Goal: Find specific page/section: Find specific page/section

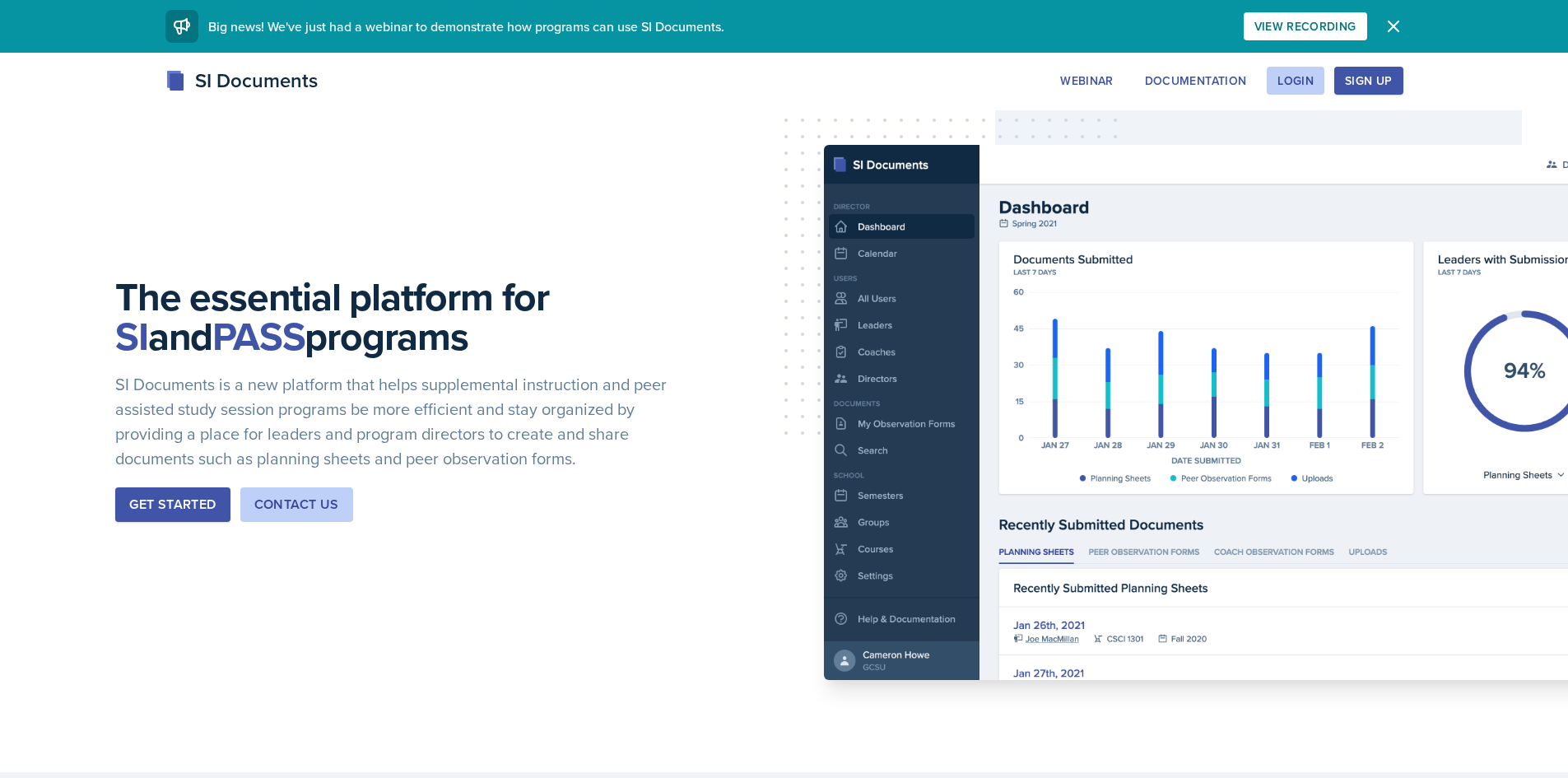
click at [1305, 65] on div "The essential platform for SI and PASS programs SI Documents is a new platform …" at bounding box center [784, 412] width 1568 height 720
click at [1305, 74] on div "Login" at bounding box center [1295, 81] width 36 height 13
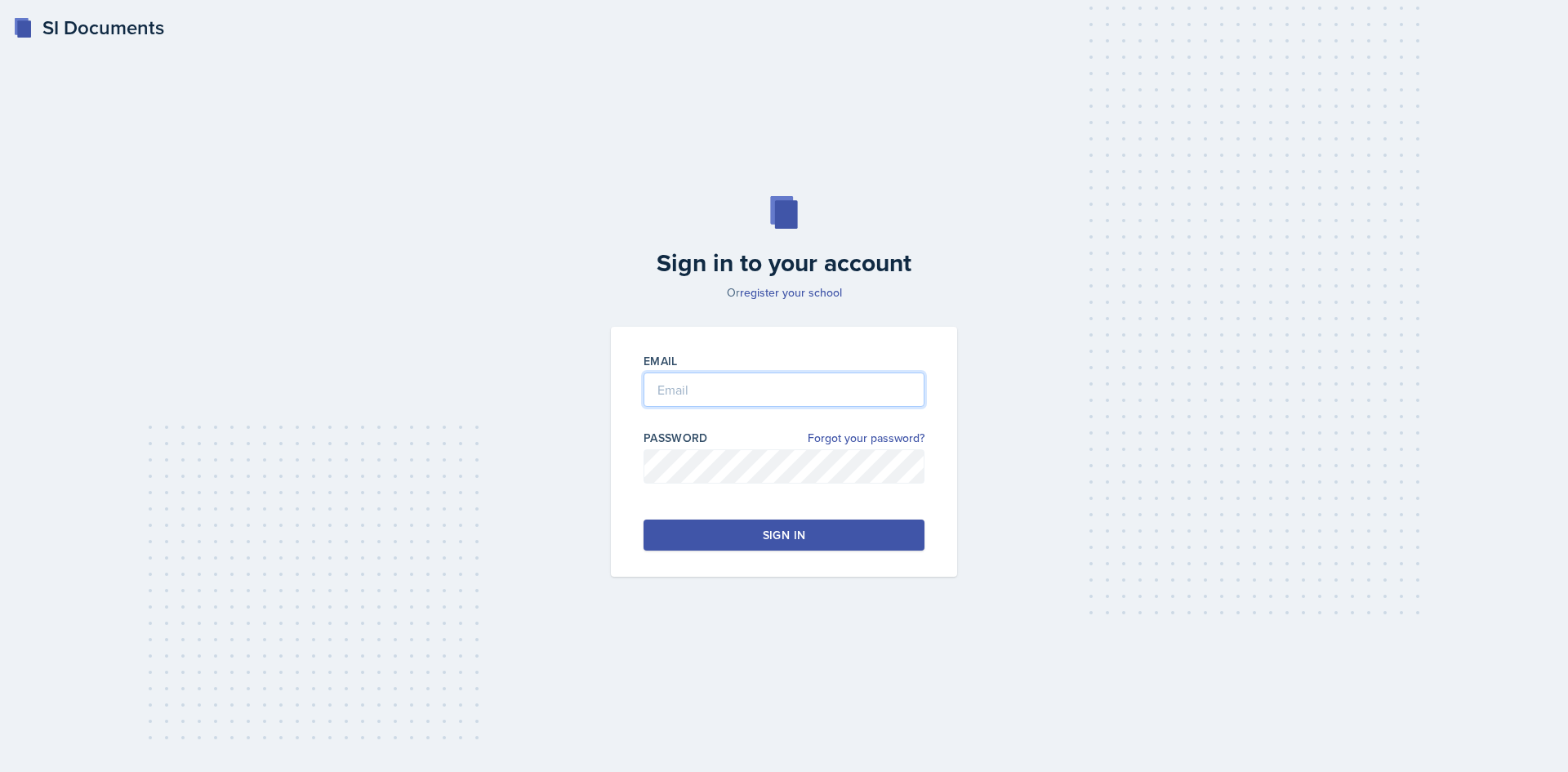
click at [762, 381] on input "email" at bounding box center [784, 389] width 281 height 34
type input "[EMAIL_ADDRESS][DOMAIN_NAME]"
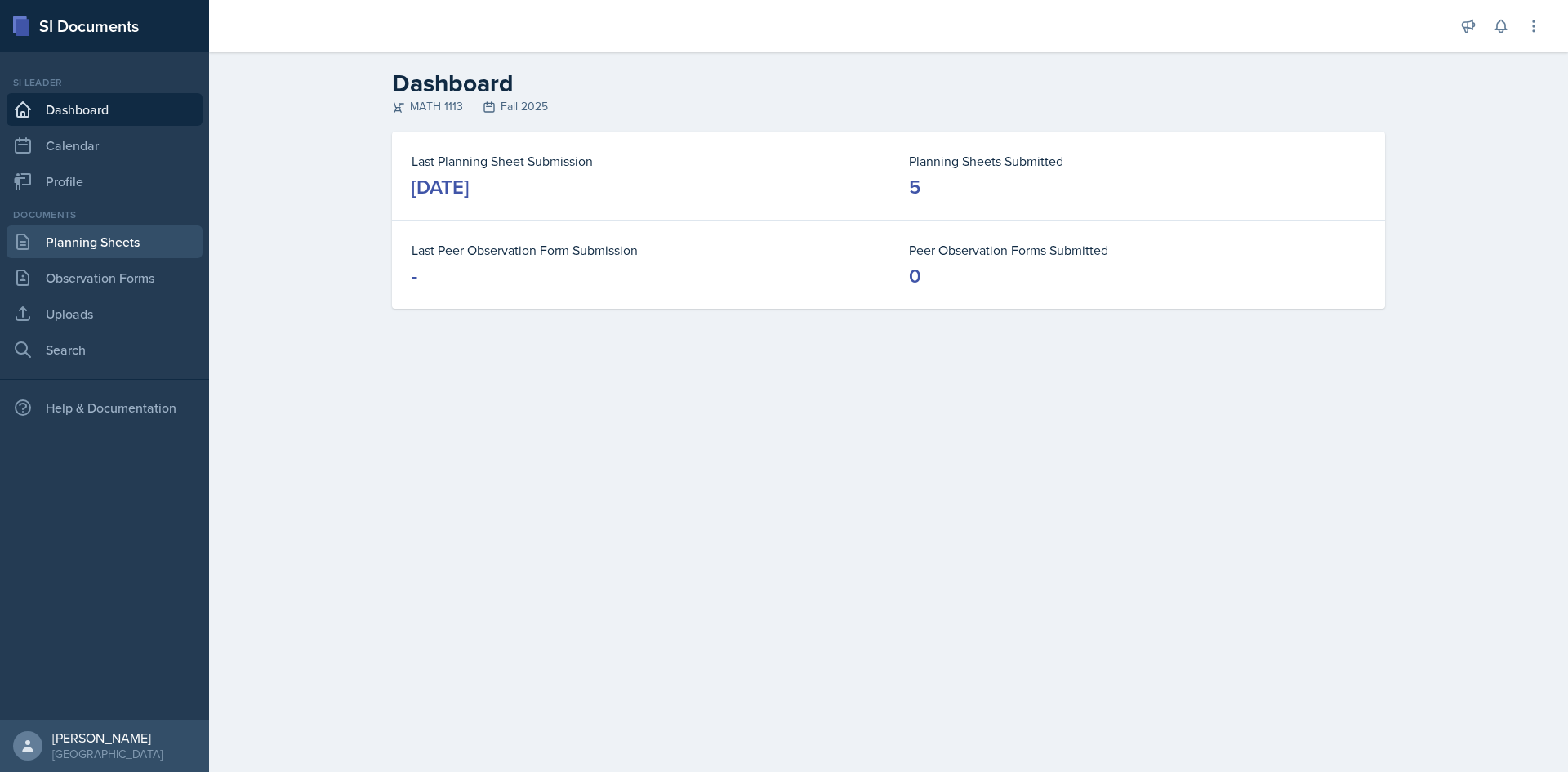
click at [108, 236] on link "Planning Sheets" at bounding box center [104, 242] width 196 height 32
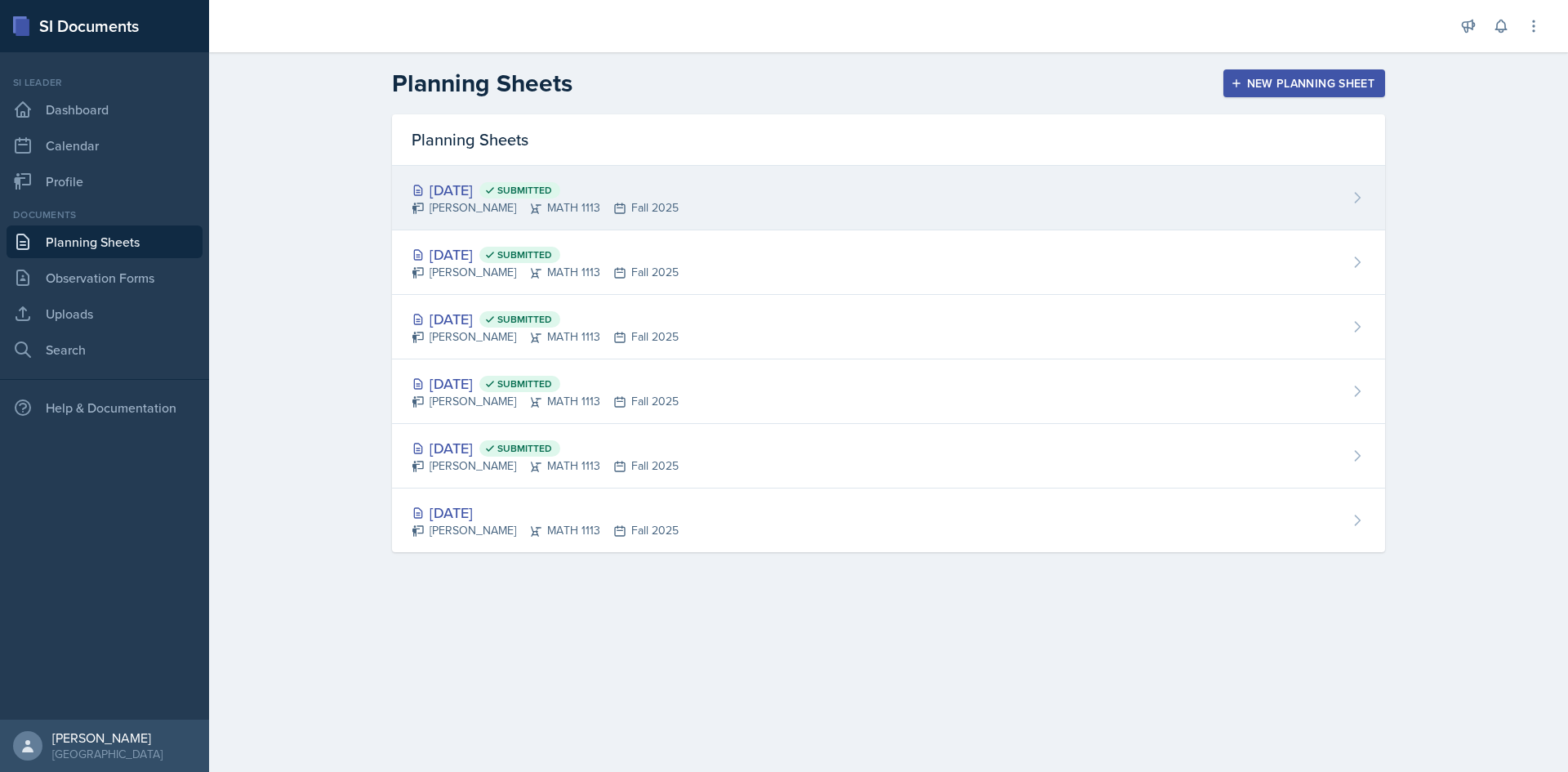
click at [632, 199] on div "[PERSON_NAME] MATH 1113 Fall 2025" at bounding box center [545, 208] width 267 height 17
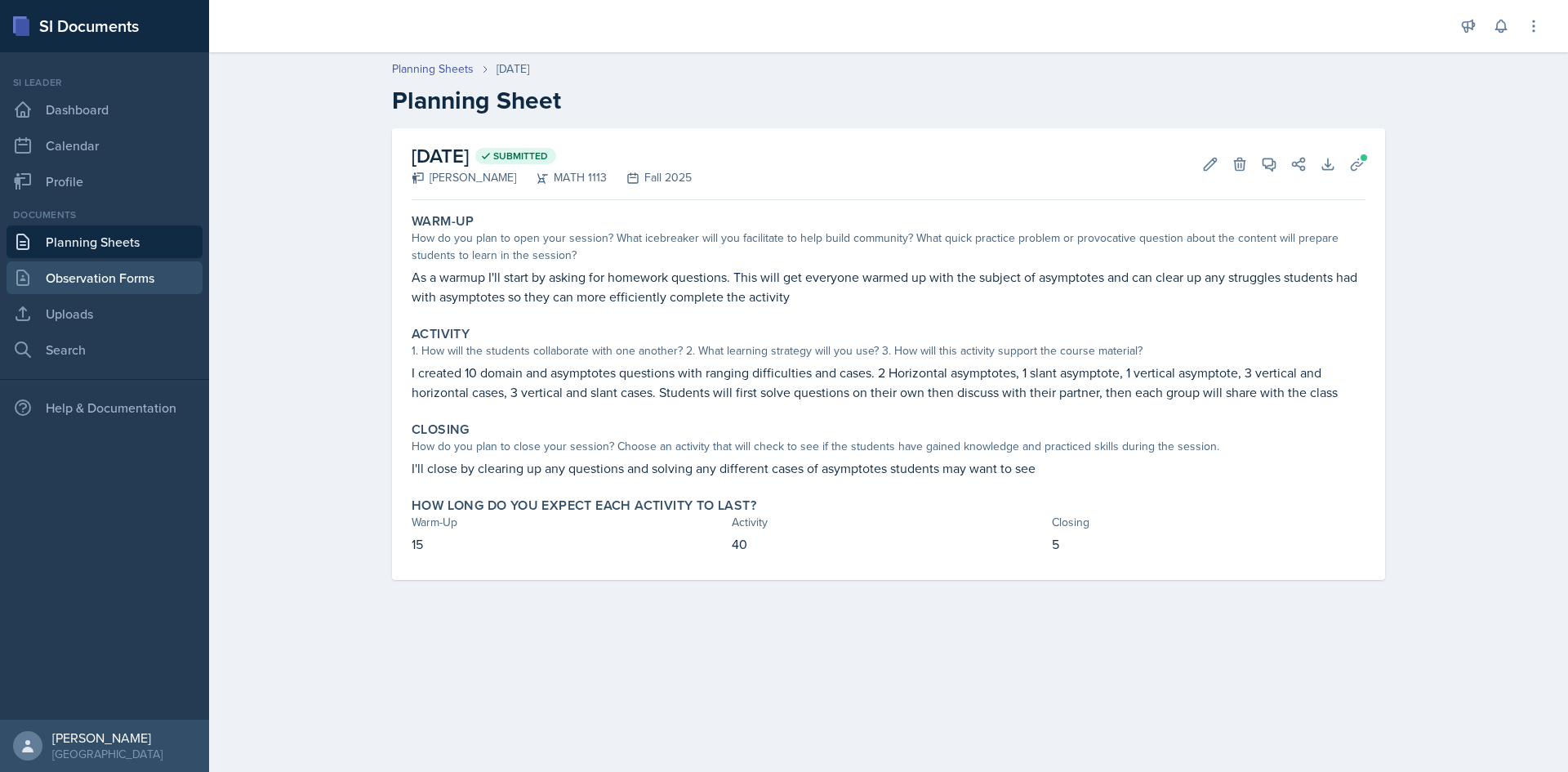
click at [106, 273] on link "Observation Forms" at bounding box center [104, 277] width 196 height 32
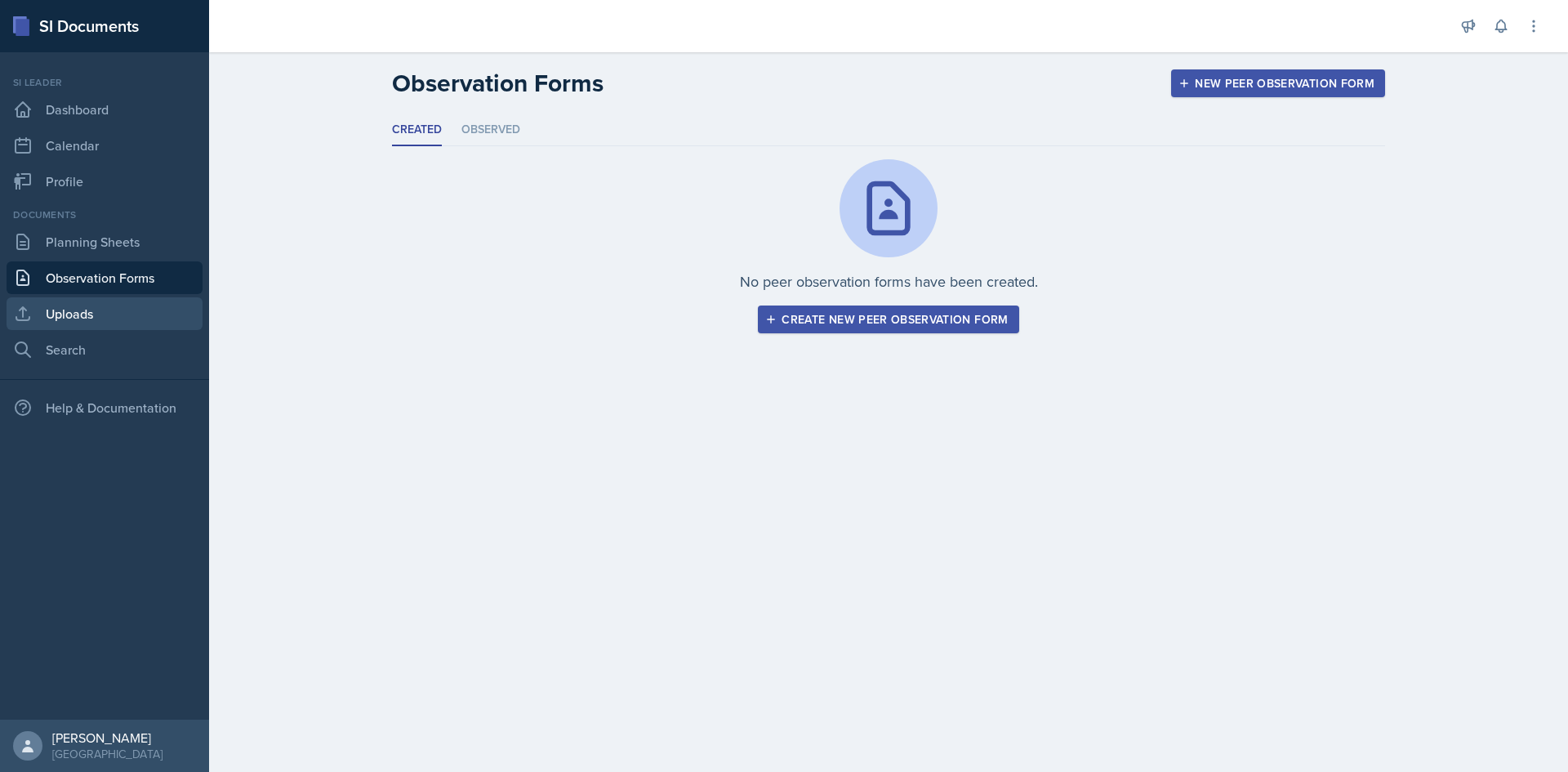
click at [96, 310] on link "Uploads" at bounding box center [104, 313] width 196 height 32
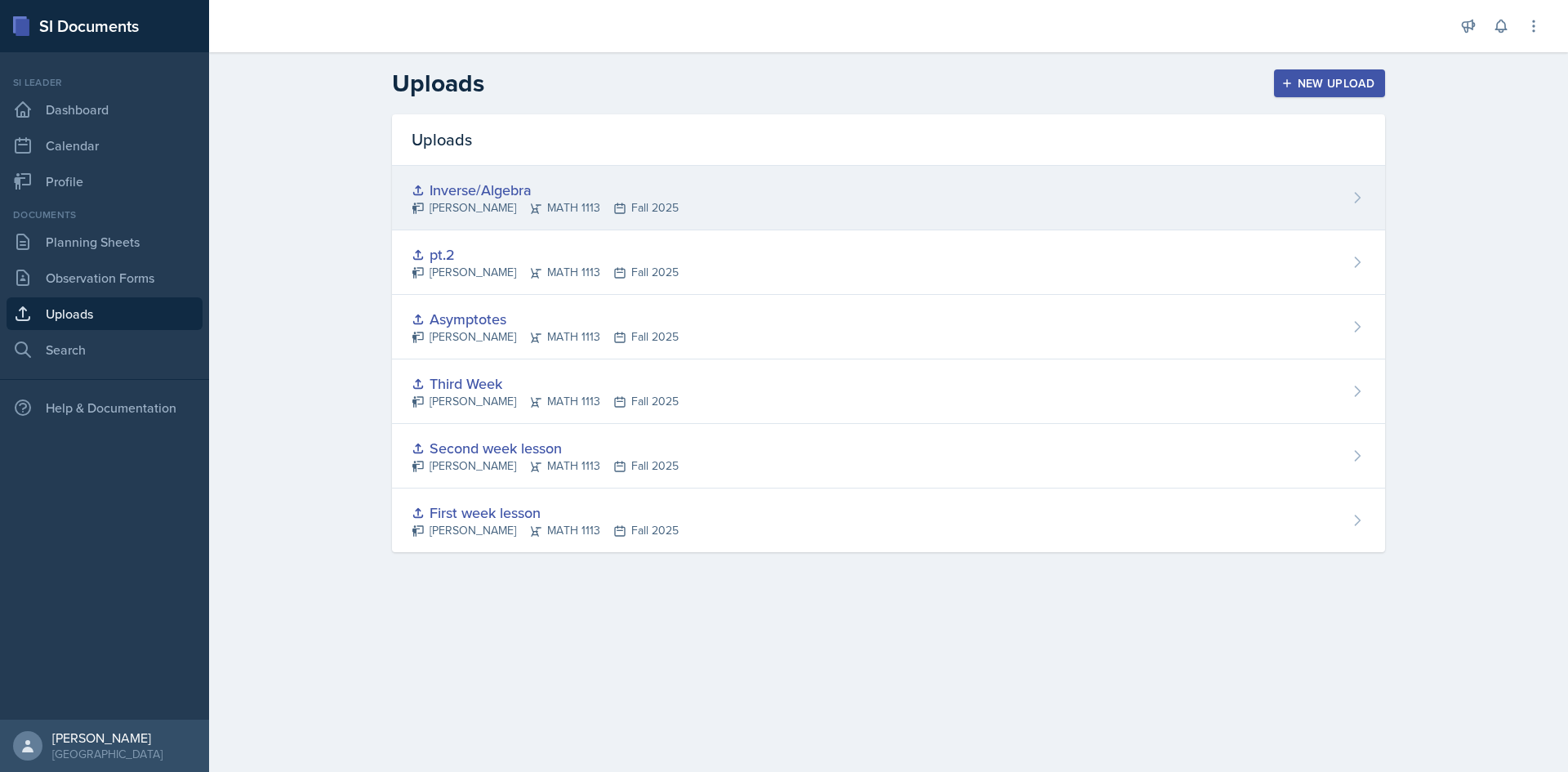
click at [604, 188] on div "Inverse/Algebra" at bounding box center [545, 189] width 267 height 22
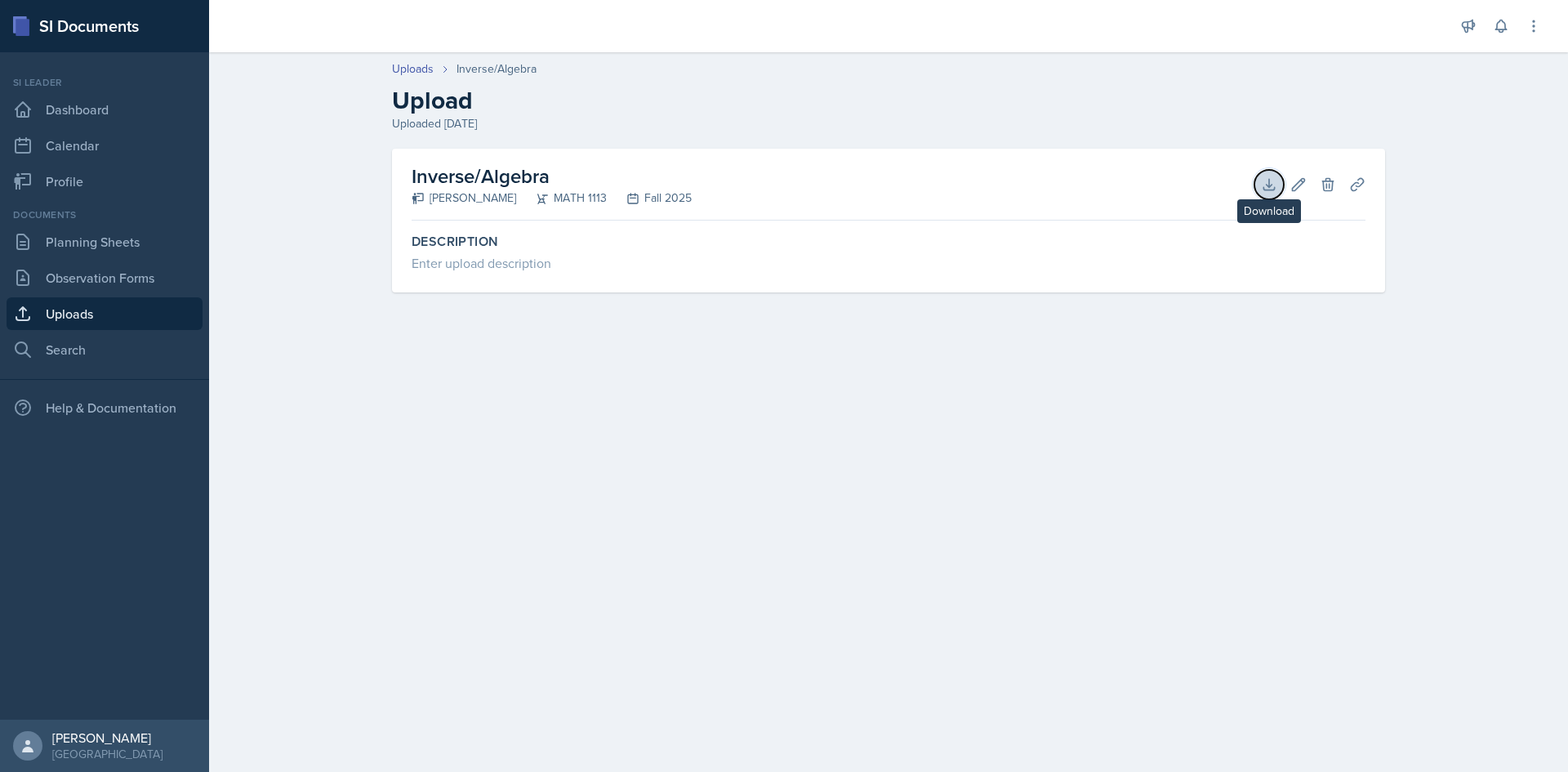
click at [1266, 177] on icon at bounding box center [1269, 185] width 17 height 17
